Goal: Task Accomplishment & Management: Manage account settings

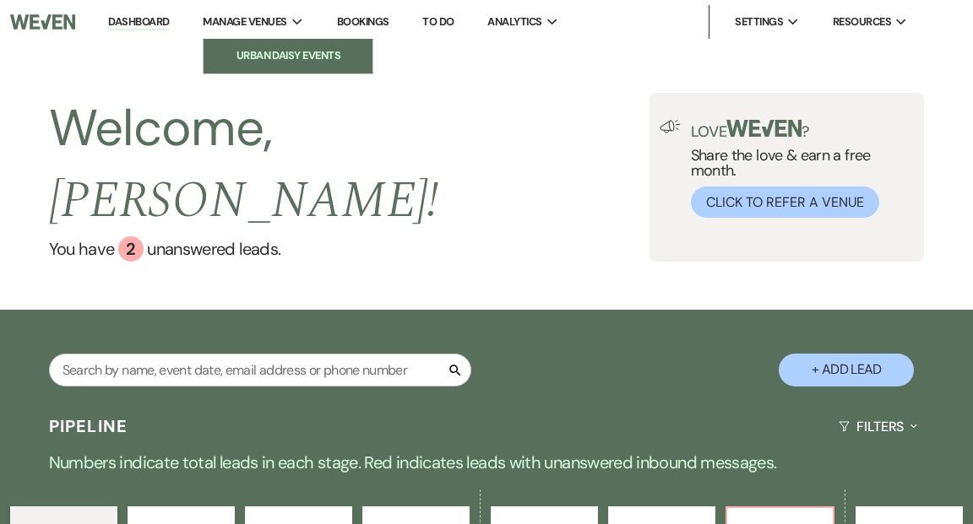
click at [274, 57] on li "Urban Daisy Events" at bounding box center [288, 55] width 152 height 17
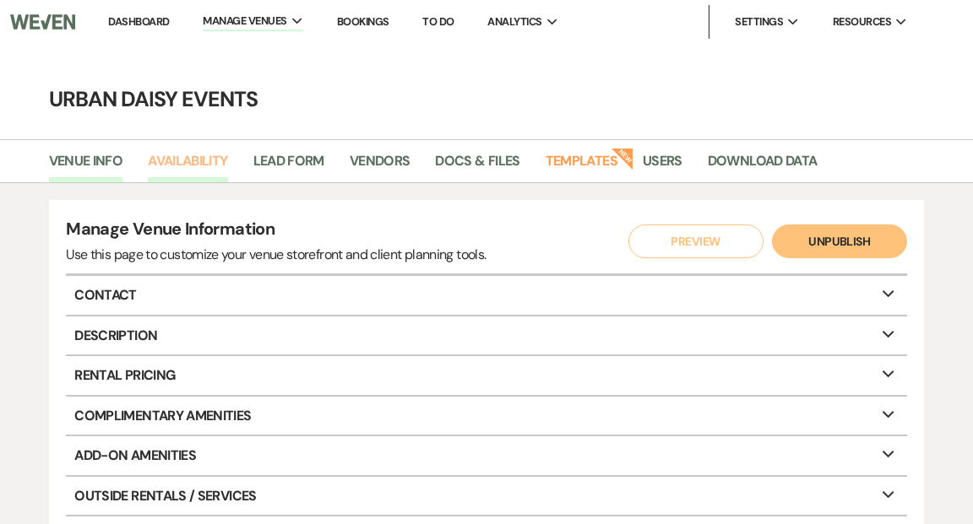
click at [203, 155] on link "Availability" at bounding box center [187, 166] width 79 height 32
select select "2"
select select "2026"
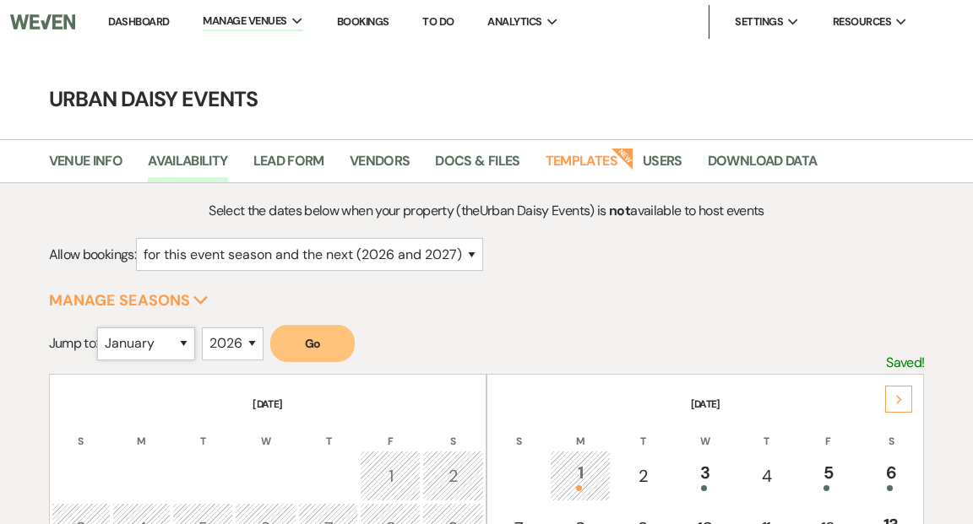
click at [188, 343] on select "January February March April May June July August September October November De…" at bounding box center [146, 344] width 98 height 33
select select "10"
click at [101, 328] on select "January February March April May June July August September October November De…" at bounding box center [146, 344] width 98 height 33
click at [314, 345] on button "Go" at bounding box center [312, 343] width 84 height 37
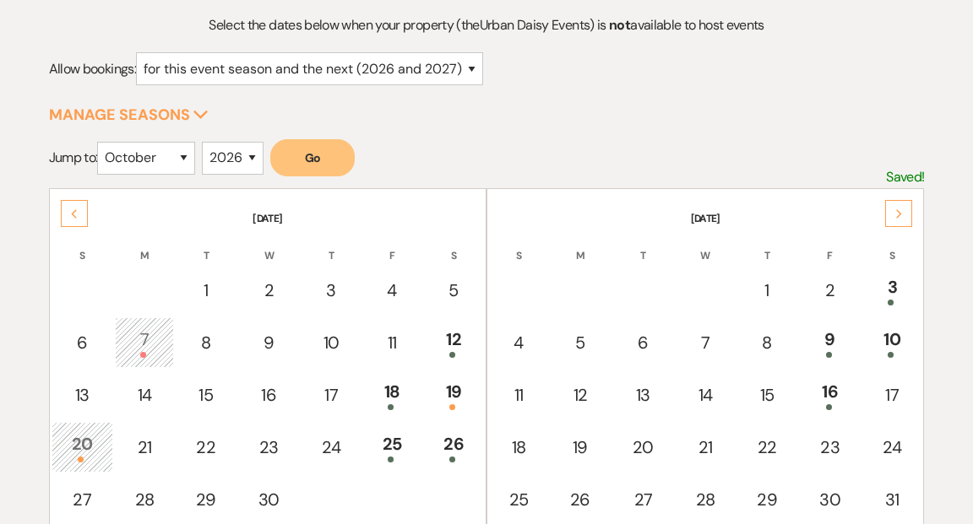
scroll to position [255, 0]
